Goal: Information Seeking & Learning: Learn about a topic

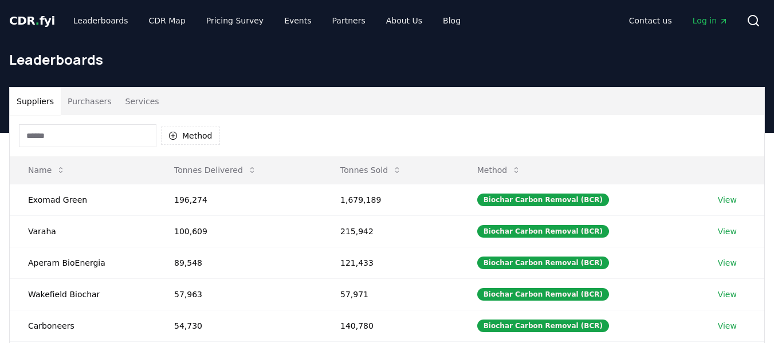
click at [31, 21] on span "CDR . fyi" at bounding box center [32, 21] width 46 height 14
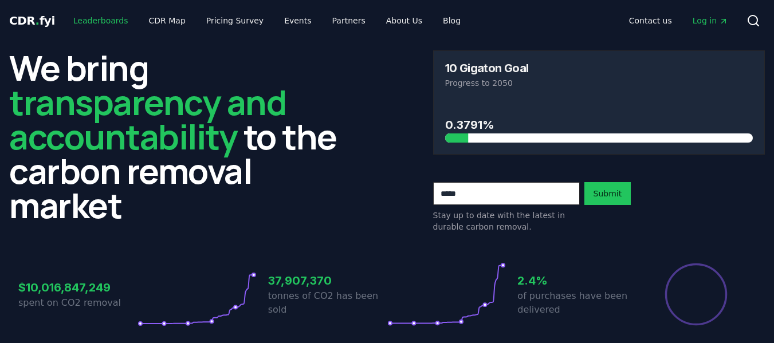
click at [91, 16] on link "Leaderboards" at bounding box center [100, 20] width 73 height 21
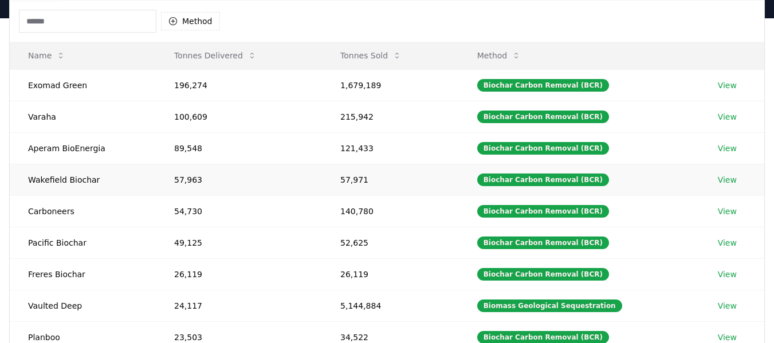
scroll to position [57, 0]
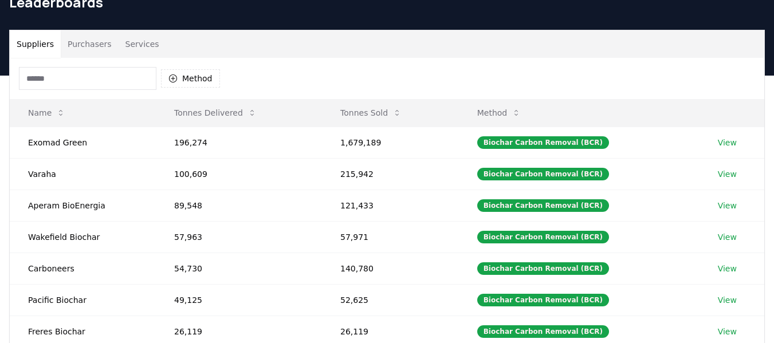
click at [81, 75] on input at bounding box center [88, 78] width 138 height 23
click at [190, 78] on button "Method" at bounding box center [190, 78] width 59 height 18
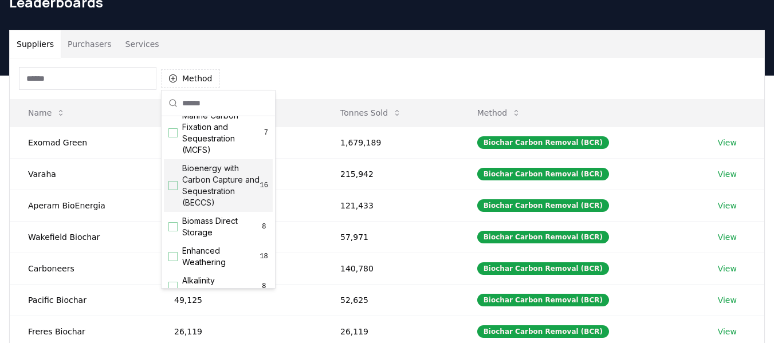
scroll to position [0, 0]
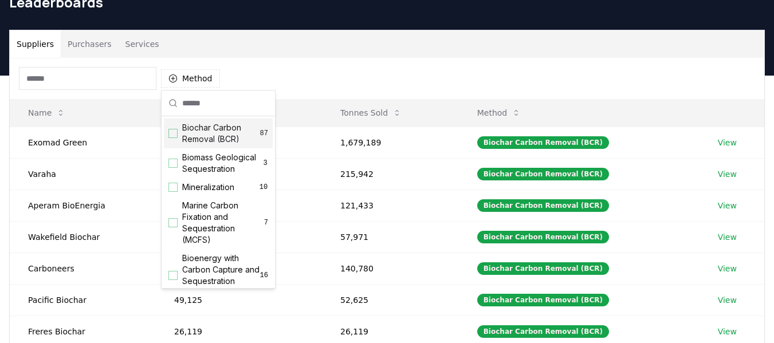
click at [175, 135] on div "Suggestions" at bounding box center [172, 133] width 9 height 9
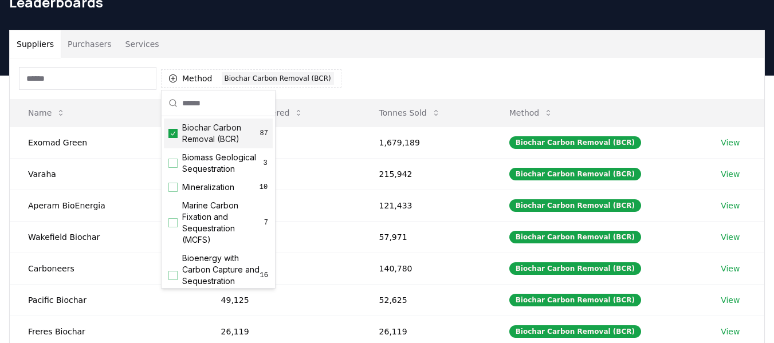
click at [397, 85] on div "Method 1 Biochar Carbon Removal (BCR)" at bounding box center [387, 78] width 755 height 41
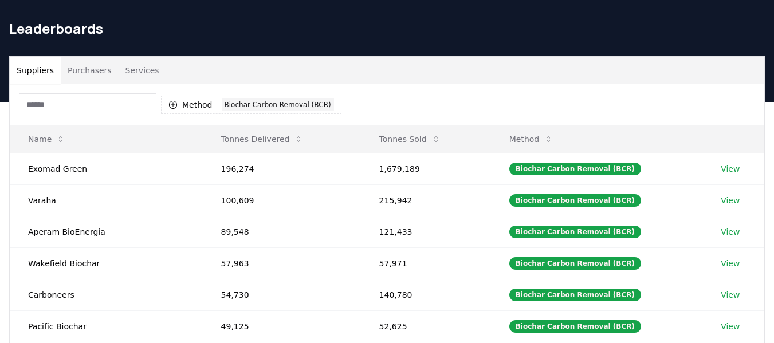
scroll to position [52, 0]
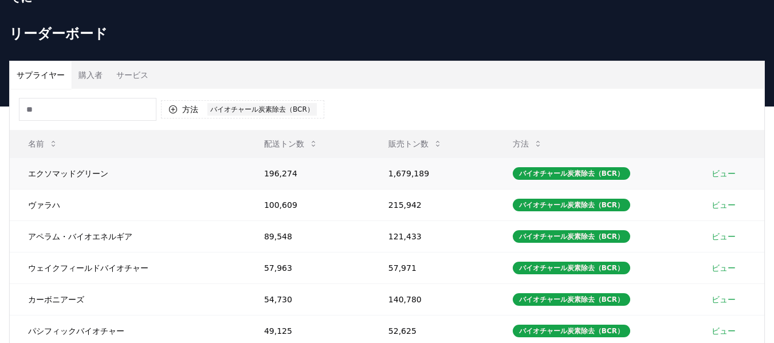
click at [724, 178] on font "ビュー" at bounding box center [724, 173] width 24 height 9
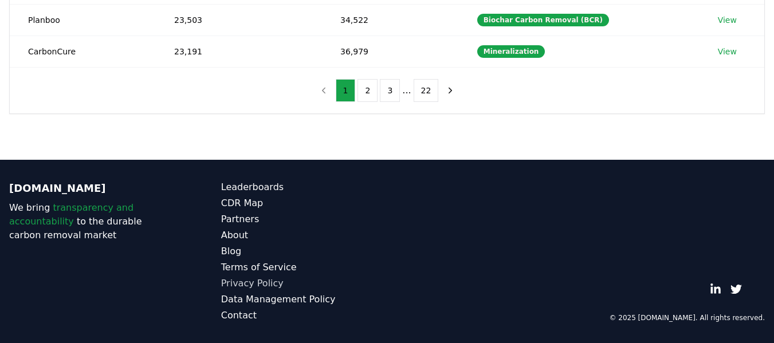
scroll to position [317, 0]
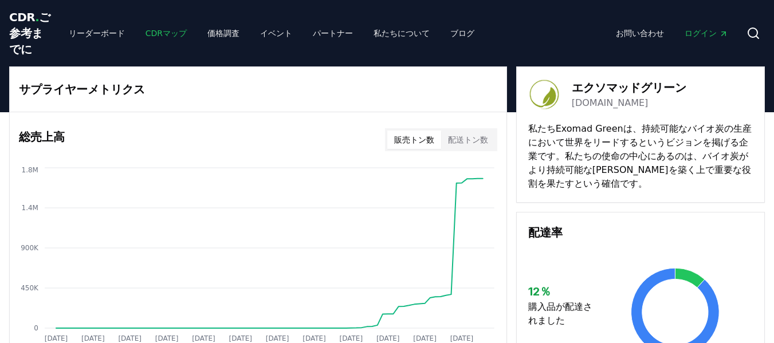
click at [146, 38] on font "CDRマップ" at bounding box center [166, 33] width 41 height 9
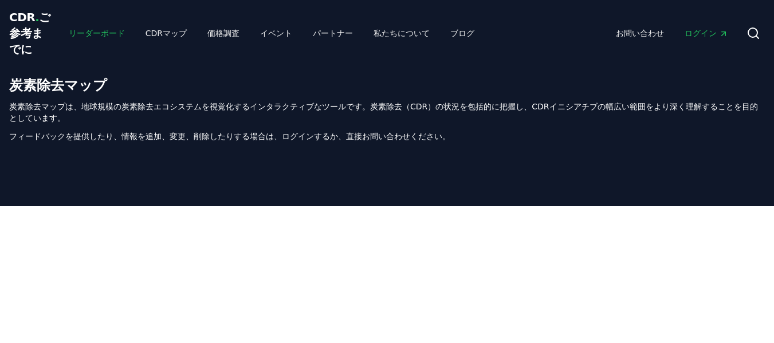
click at [89, 38] on font "リーダーボード" at bounding box center [97, 33] width 56 height 9
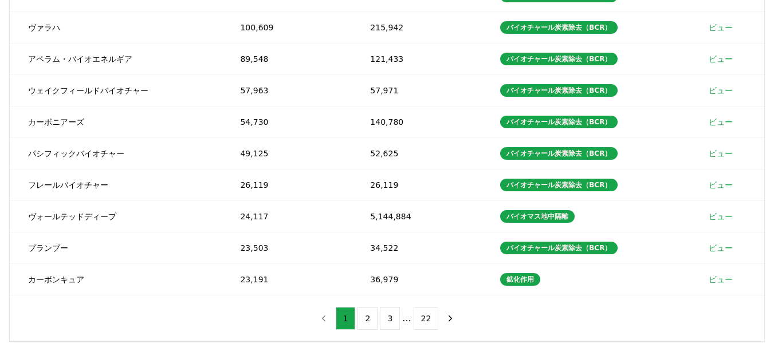
scroll to position [57, 0]
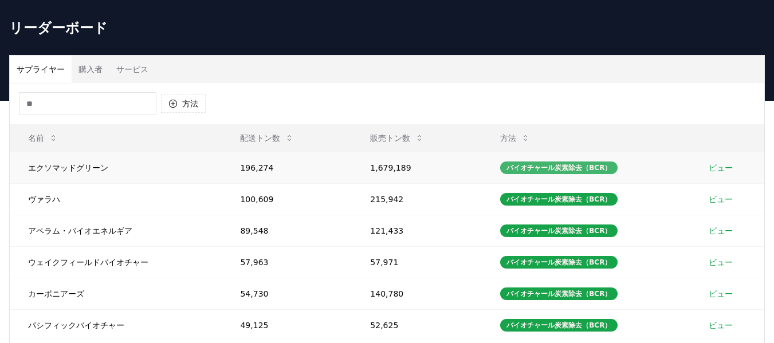
click at [529, 172] on font "バイオチャール炭素除去（BCR）" at bounding box center [558, 168] width 105 height 8
click at [73, 172] on font "エクソマッドグリーン" at bounding box center [68, 167] width 80 height 9
click at [718, 172] on font "ビュー" at bounding box center [721, 167] width 24 height 9
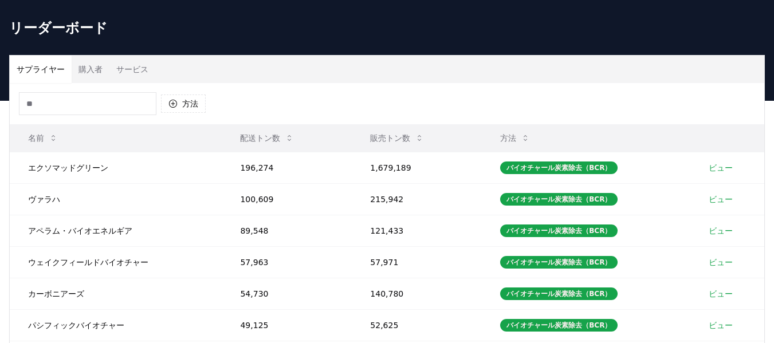
scroll to position [57, 0]
click at [118, 74] on font "サービス" at bounding box center [132, 69] width 32 height 9
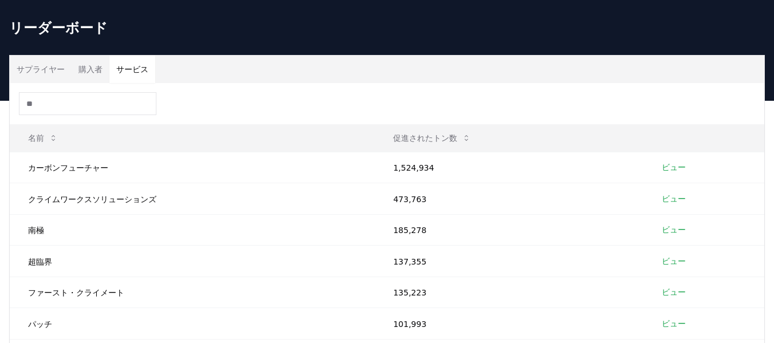
click at [90, 74] on font "購入者" at bounding box center [90, 69] width 24 height 9
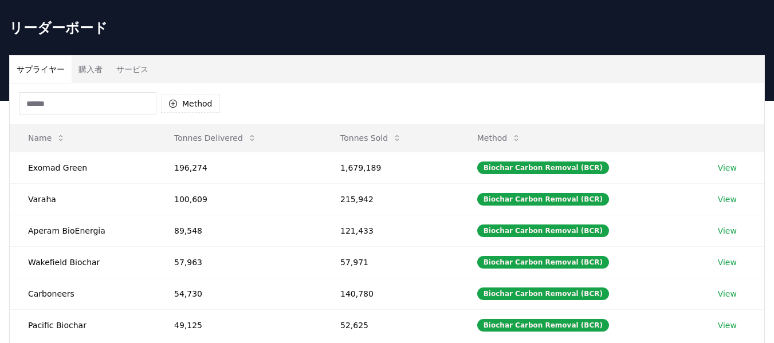
click at [30, 74] on font "サプライヤー" at bounding box center [41, 69] width 48 height 9
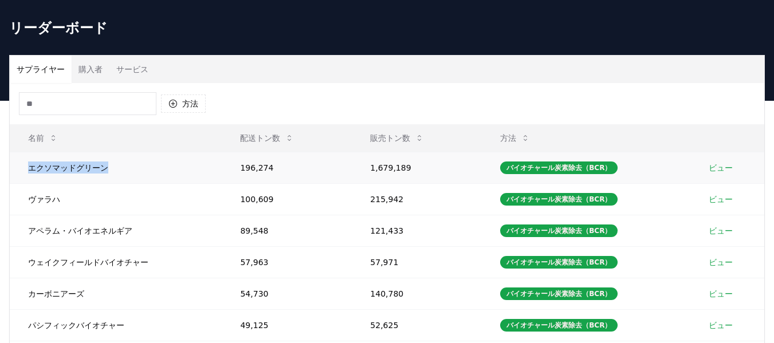
drag, startPoint x: 29, startPoint y: 183, endPoint x: 87, endPoint y: 186, distance: 57.9
click at [87, 183] on td "エクソマッドグリーン" at bounding box center [116, 168] width 212 height 32
click at [542, 172] on font "バイオチャール炭素除去（BCR）" at bounding box center [558, 168] width 105 height 8
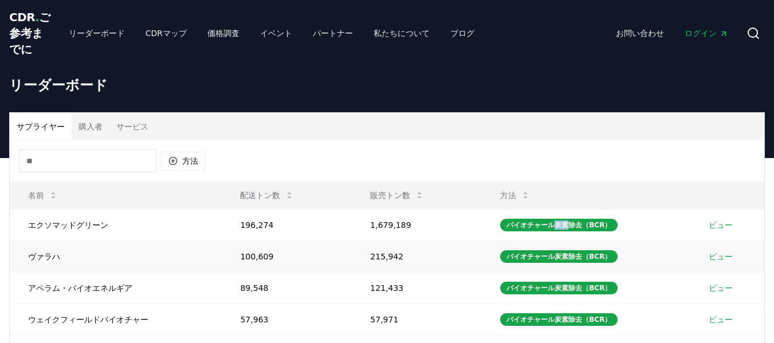
scroll to position [115, 0]
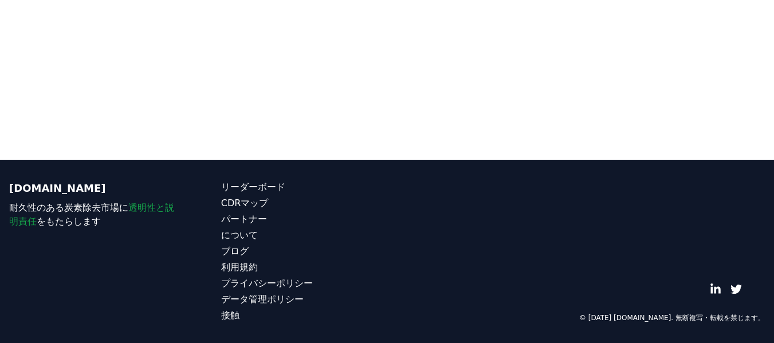
scroll to position [222, 0]
